Goal: Information Seeking & Learning: Learn about a topic

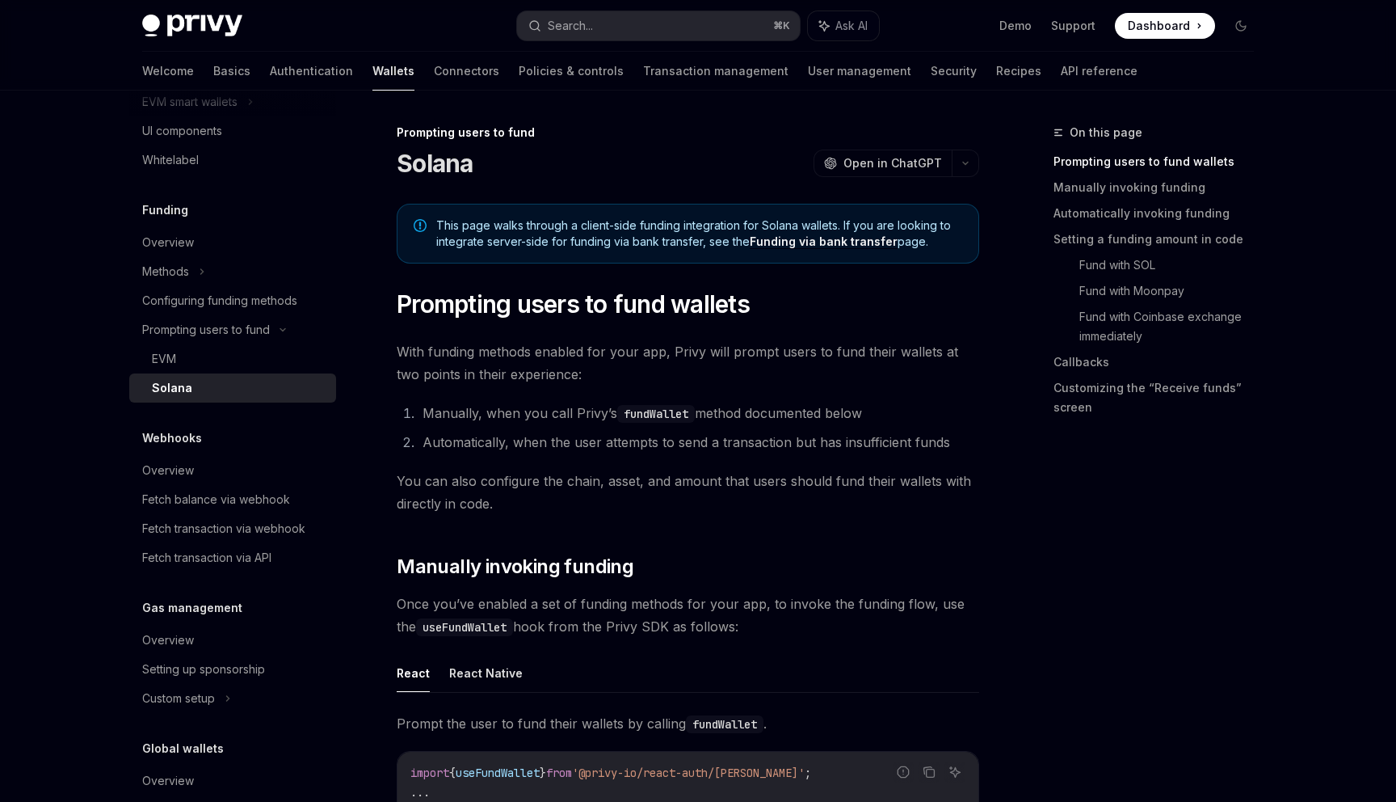
scroll to position [645, 0]
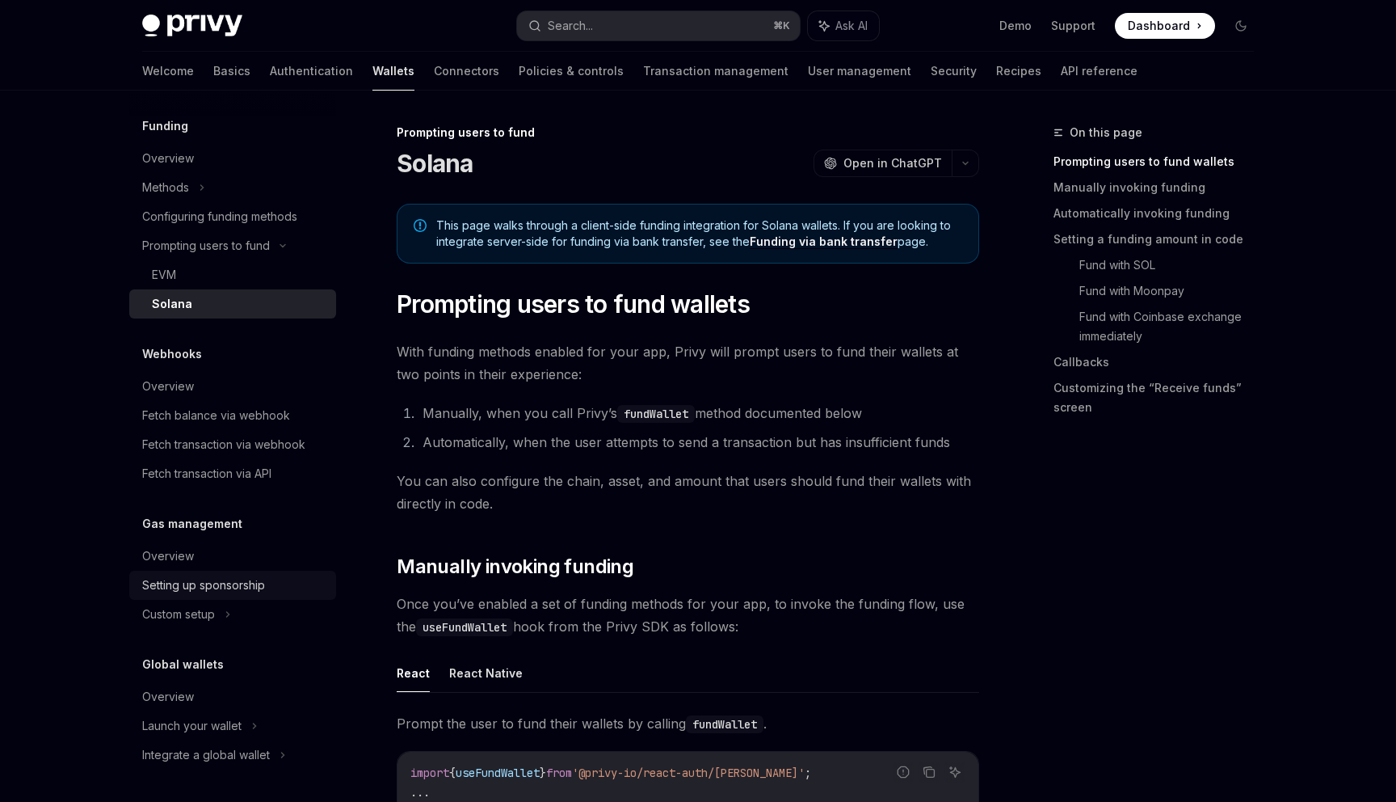
click at [255, 590] on div "Setting up sponsorship" at bounding box center [203, 584] width 123 height 19
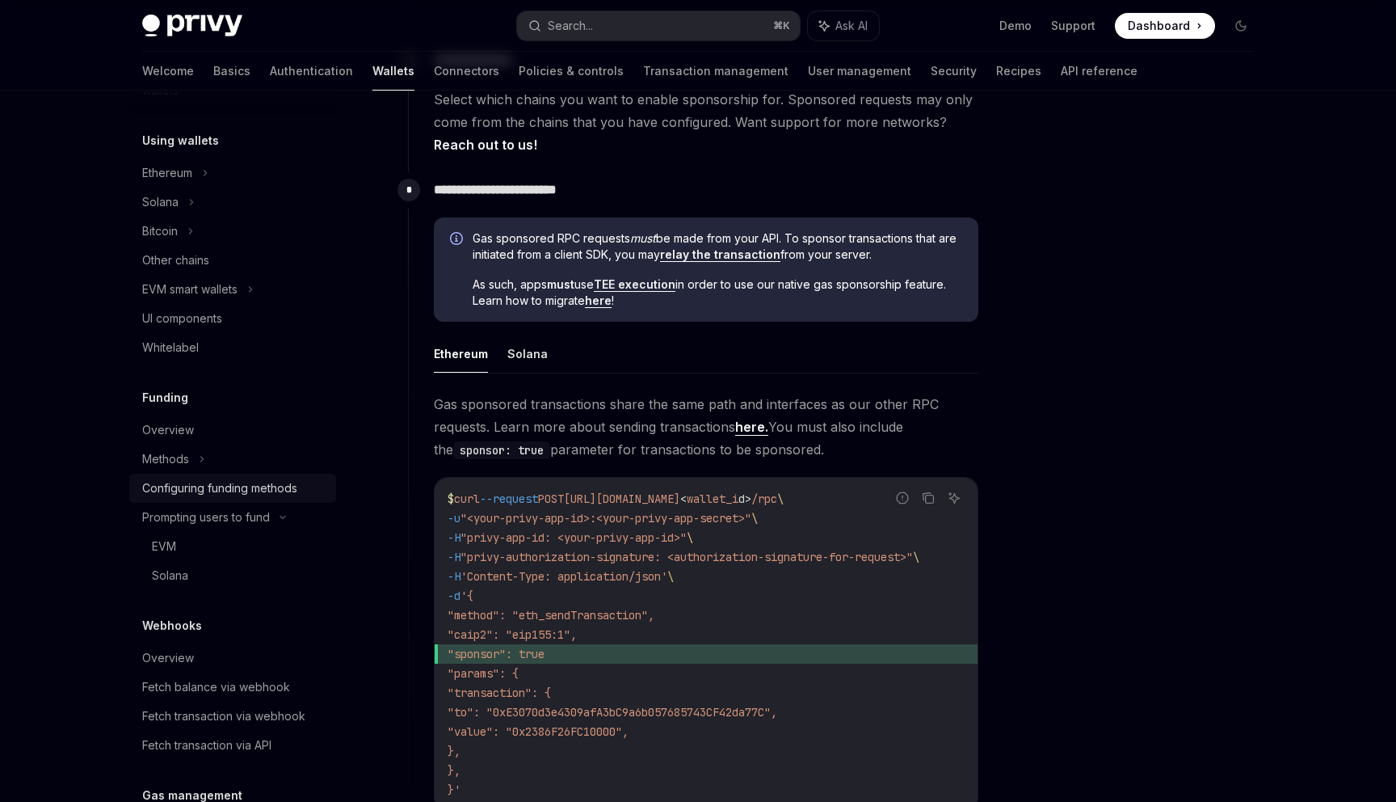
scroll to position [363, 0]
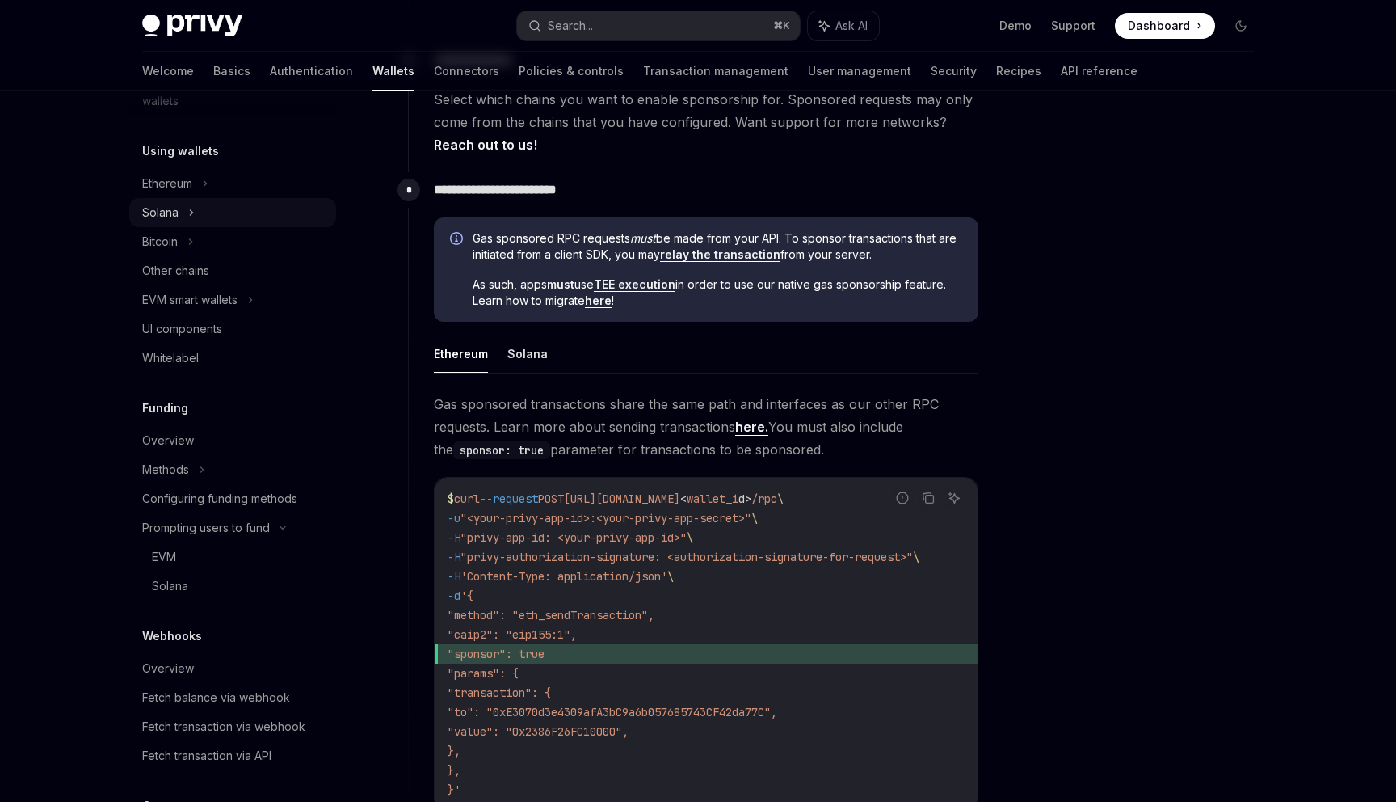
click at [210, 206] on div "Solana" at bounding box center [232, 212] width 207 height 29
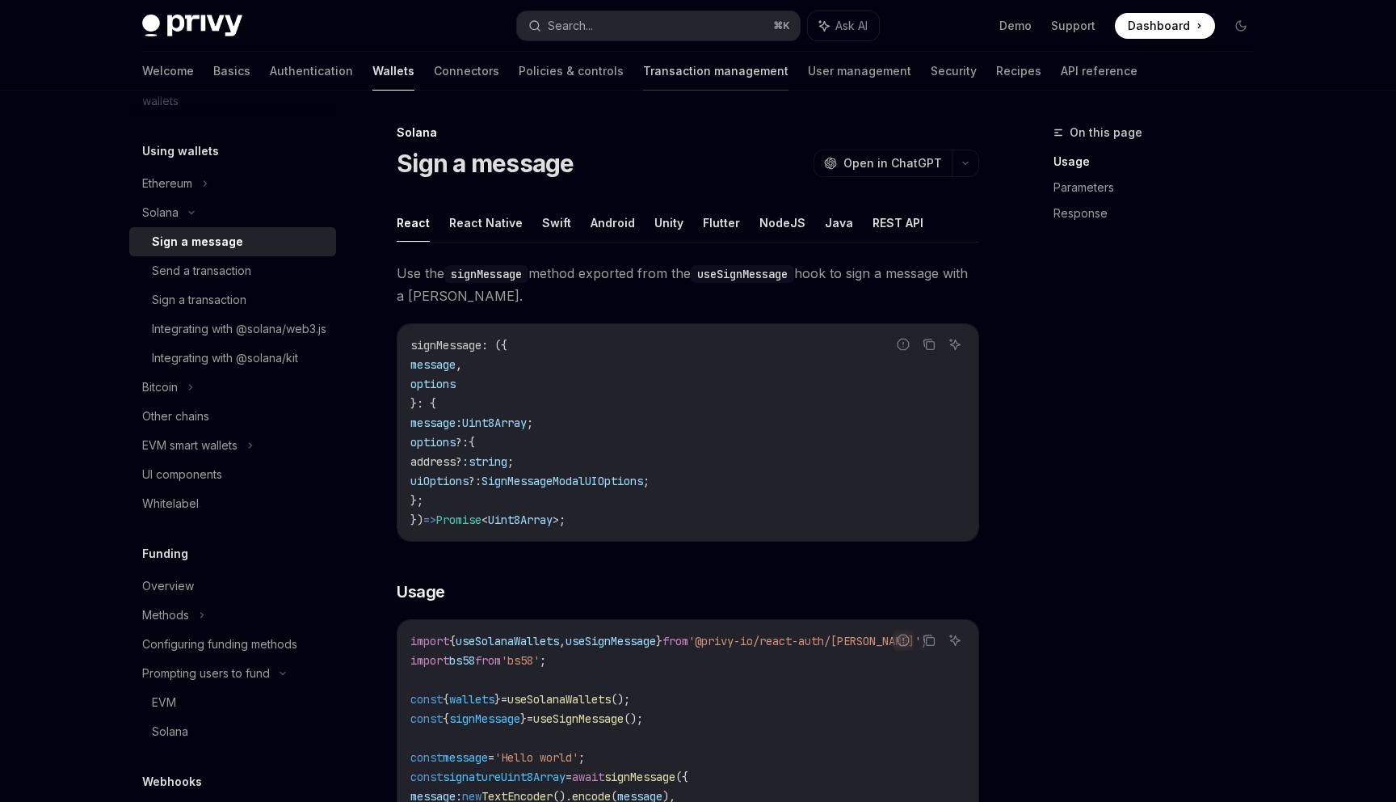
click at [643, 83] on link "Transaction management" at bounding box center [715, 71] width 145 height 39
type textarea "*"
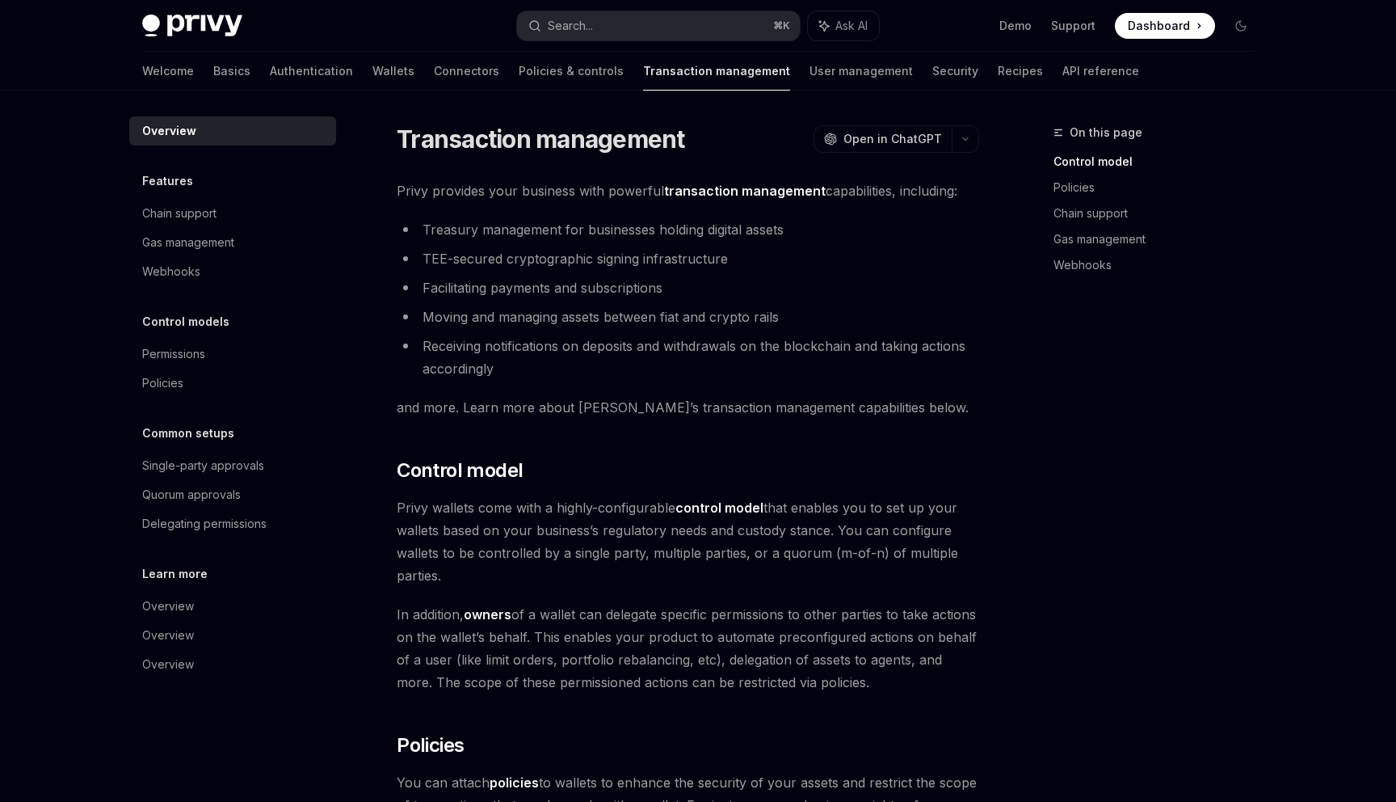
click at [618, 254] on li "TEE-secured cryptographic signing infrastructure" at bounding box center [688, 258] width 583 height 23
click at [612, 301] on ul "Treasury management for businesses holding digital assets TEE-secured cryptogra…" at bounding box center [688, 299] width 583 height 162
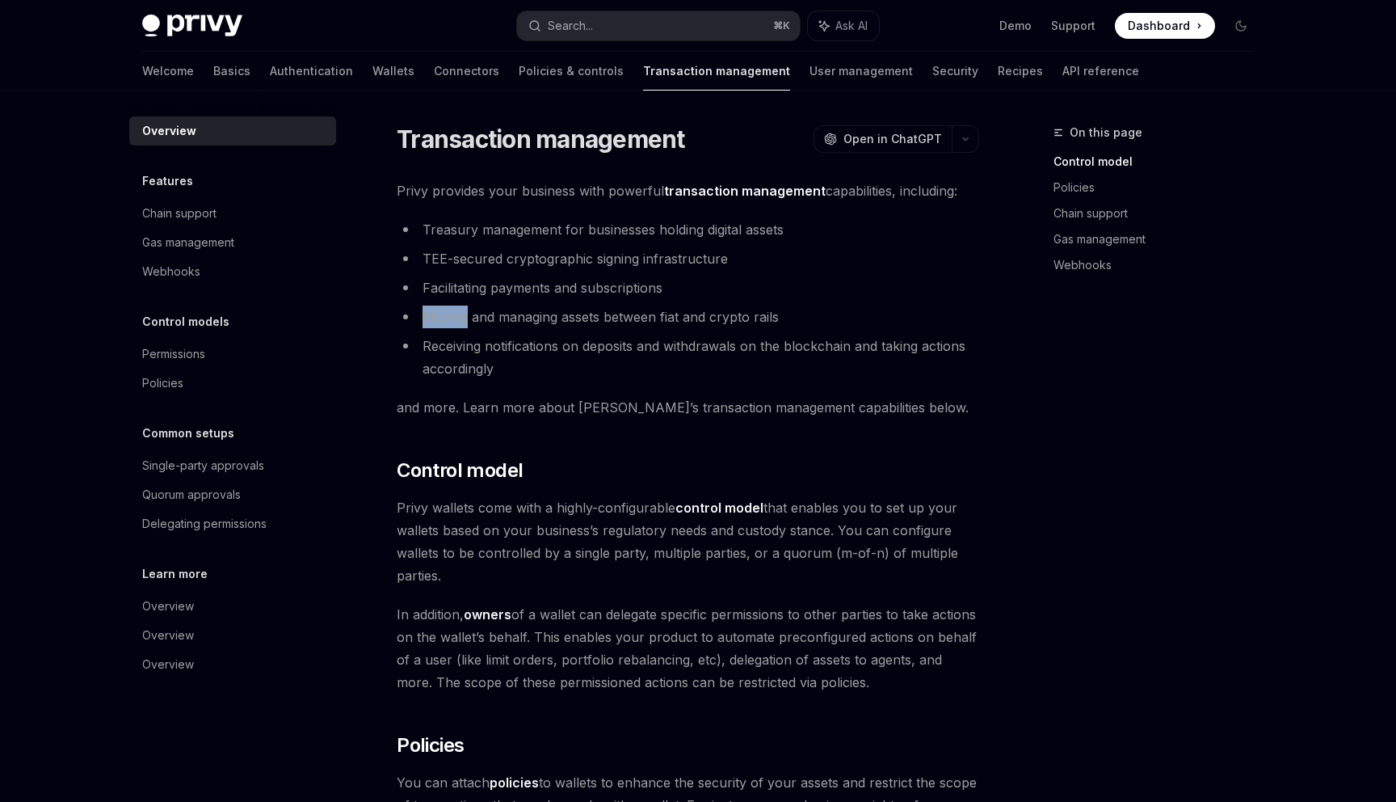
click at [612, 301] on ul "Treasury management for businesses holding digital assets TEE-secured cryptogra…" at bounding box center [688, 299] width 583 height 162
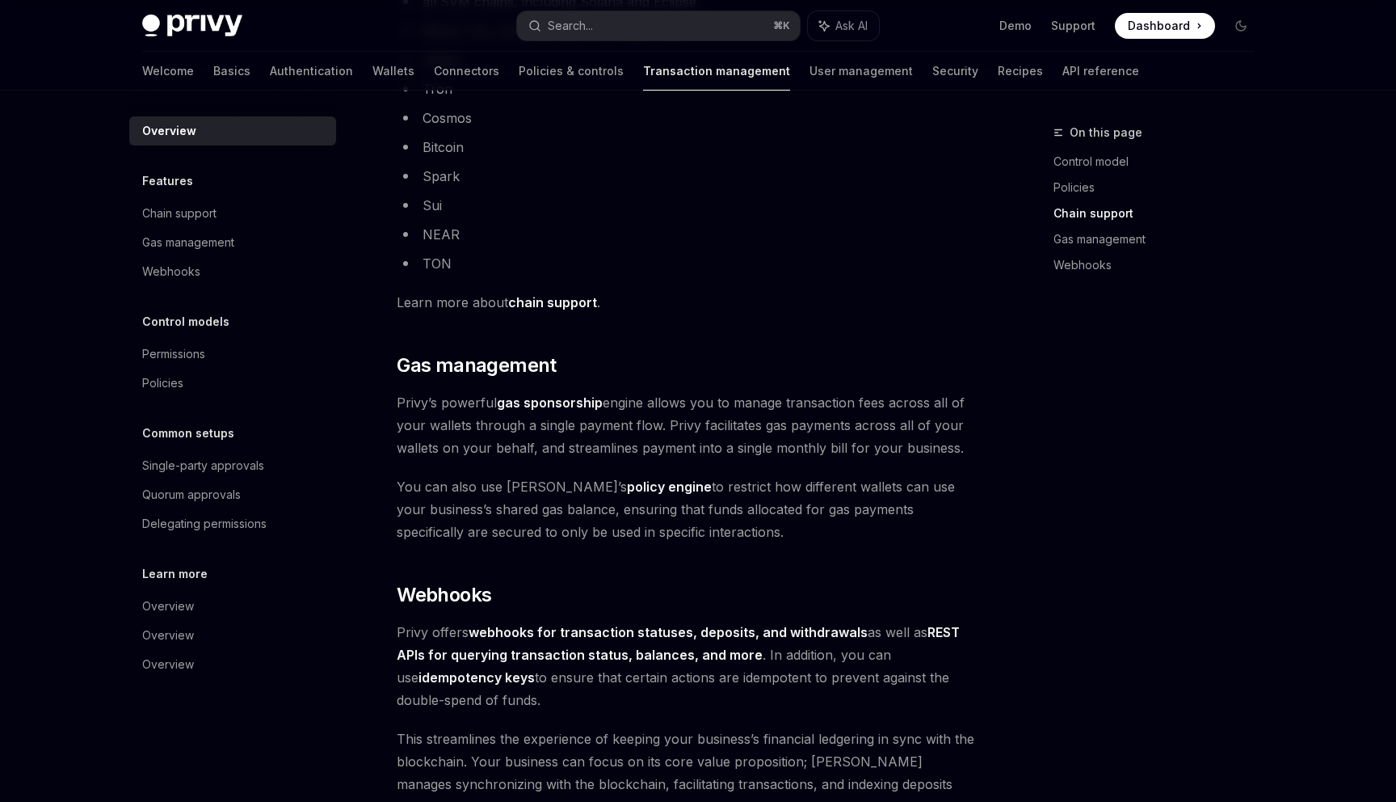
scroll to position [1224, 0]
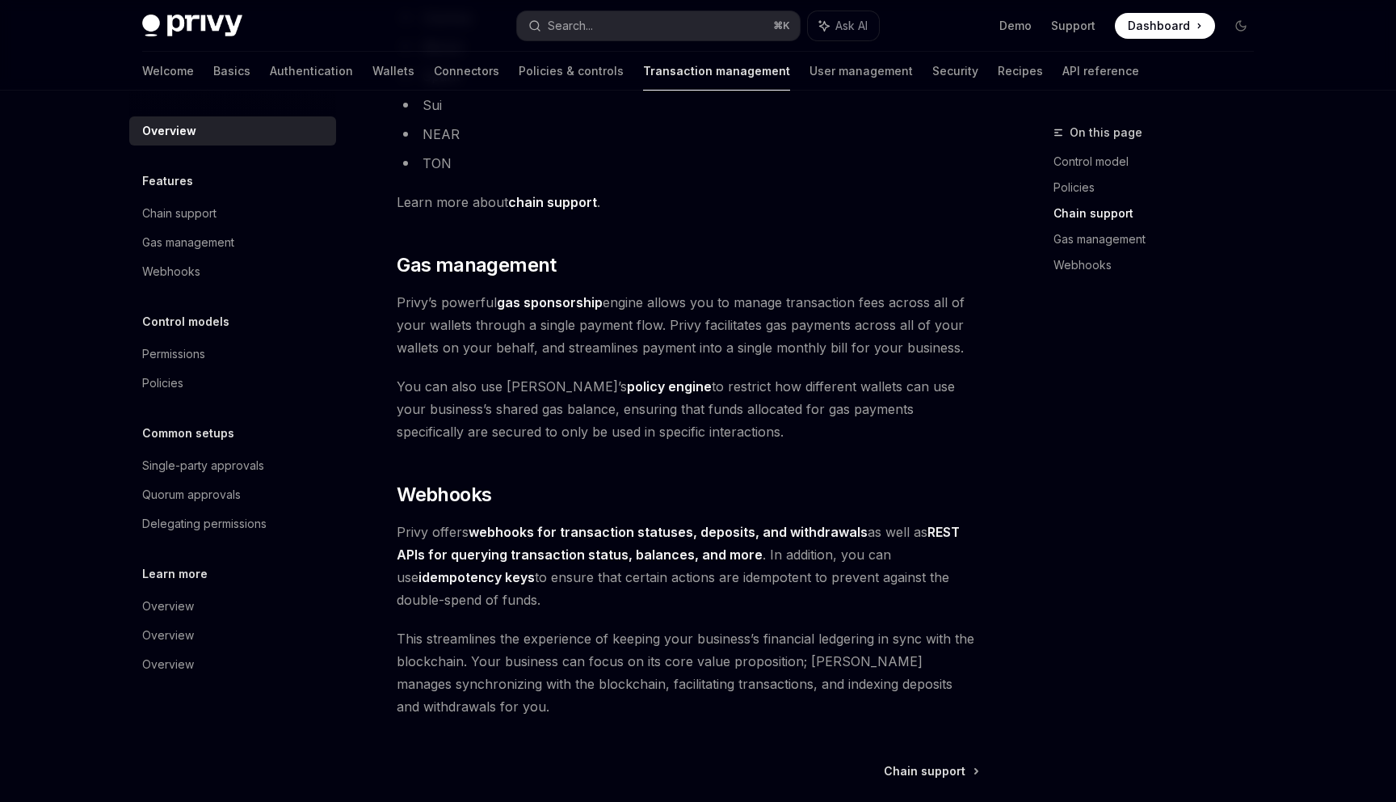
click at [621, 344] on span "Privy’s powerful gas sponsorship engine allows you to manage transaction fees a…" at bounding box center [688, 325] width 583 height 68
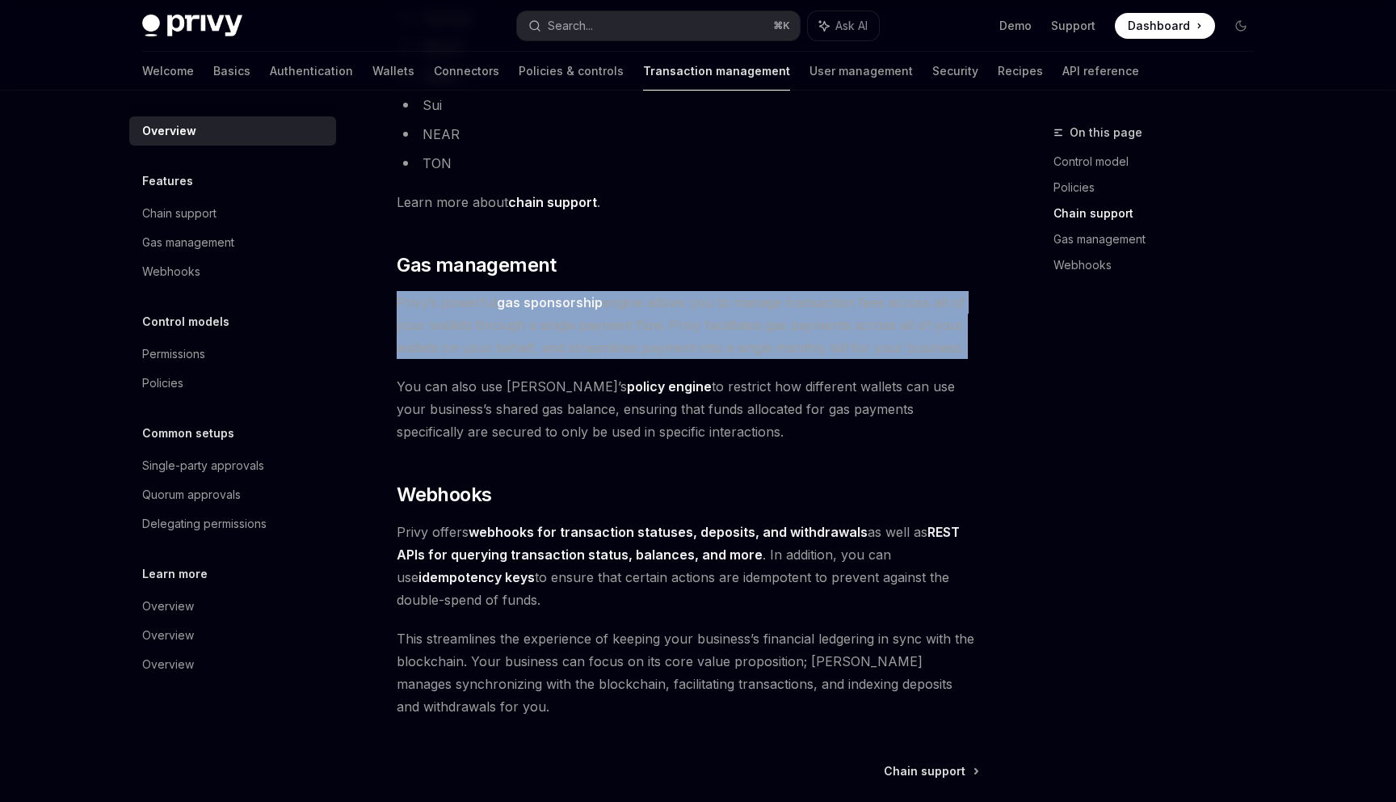
click at [894, 292] on span "Privy’s powerful gas sponsorship engine allows you to manage transaction fees a…" at bounding box center [688, 325] width 583 height 68
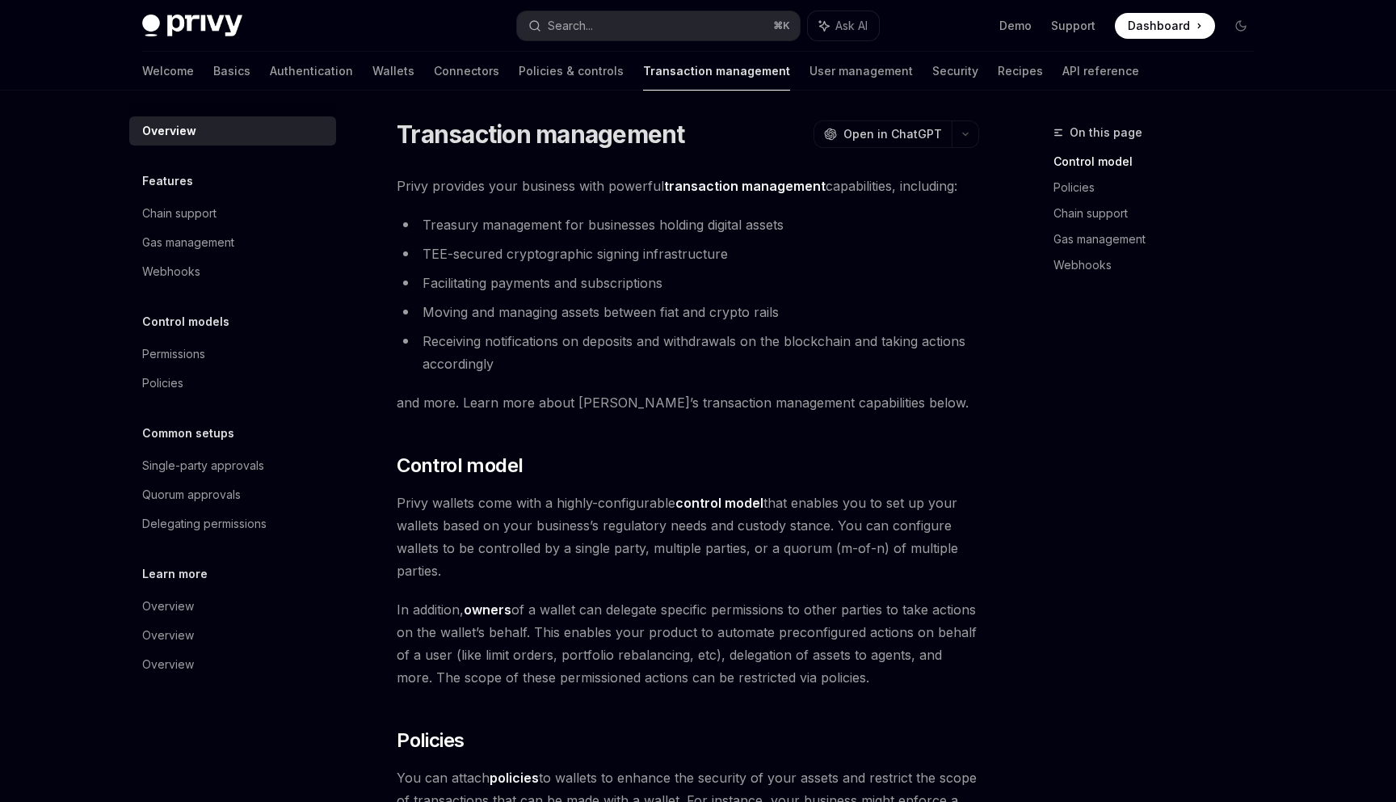
scroll to position [0, 0]
